Goal: Find specific page/section: Find specific page/section

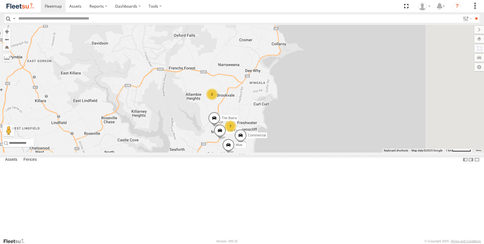
click at [0, 0] on div "Blue" at bounding box center [0, 0] width 0 height 0
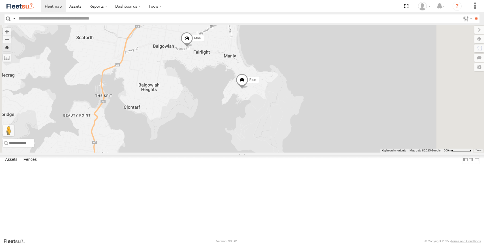
scroll to position [22, 0]
click at [0, 0] on div "All Assets" at bounding box center [0, 0] width 0 height 0
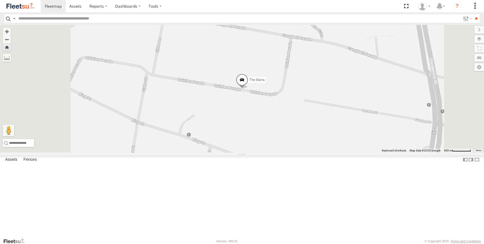
scroll to position [0, 0]
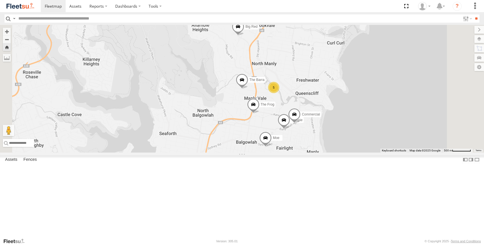
click at [0, 0] on div "The Barra" at bounding box center [0, 0] width 0 height 0
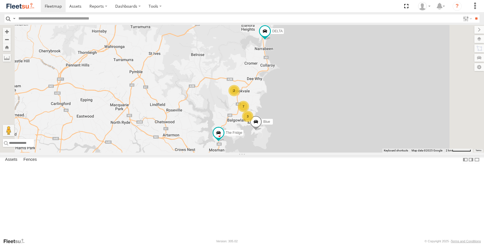
click at [0, 0] on div "The Barra" at bounding box center [0, 0] width 0 height 0
